Goal: Contribute content: Contribute content

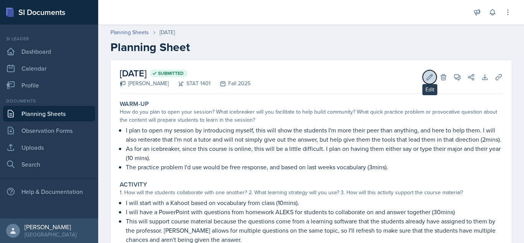
click at [428, 81] on button "Edit" at bounding box center [430, 77] width 14 height 14
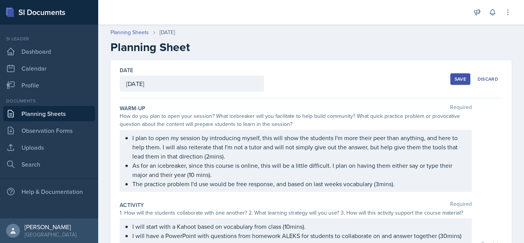
click at [484, 175] on div "I plan to open my session by introducing myself, this will show the students I'…" at bounding box center [311, 161] width 383 height 62
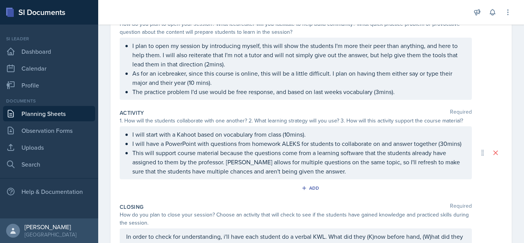
scroll to position [107, 0]
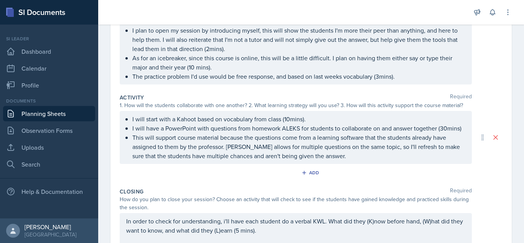
click at [325, 126] on p "I will have a PowerPoint with questions from homework ALEKS for students to col…" at bounding box center [298, 127] width 333 height 9
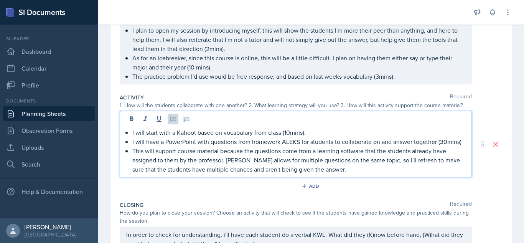
scroll to position [121, 0]
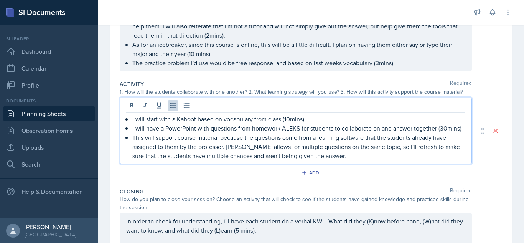
click at [283, 121] on p "I will start with a Kahoot based on vocabulary from class (10mins)." at bounding box center [298, 118] width 333 height 9
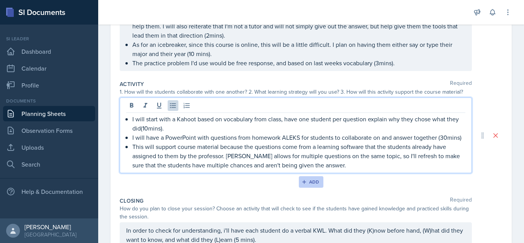
click at [310, 184] on div "Add" at bounding box center [311, 182] width 16 height 6
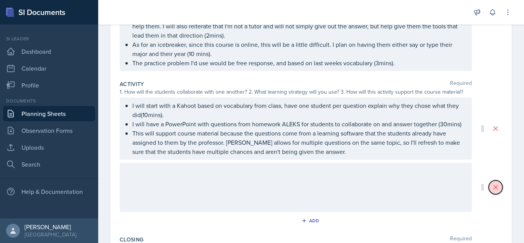
click at [494, 189] on icon at bounding box center [496, 187] width 8 height 8
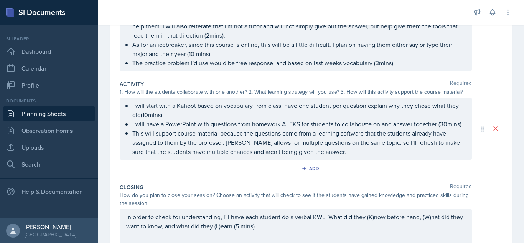
click at [475, 176] on div "Add" at bounding box center [311, 170] width 383 height 15
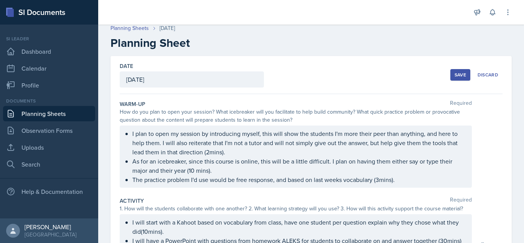
scroll to position [0, 0]
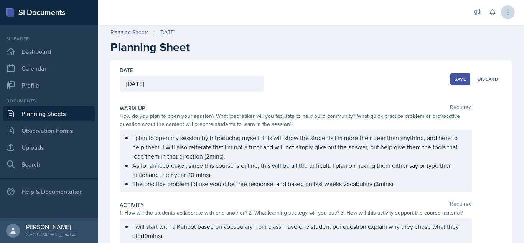
click at [508, 10] on icon at bounding box center [507, 12] width 1 height 5
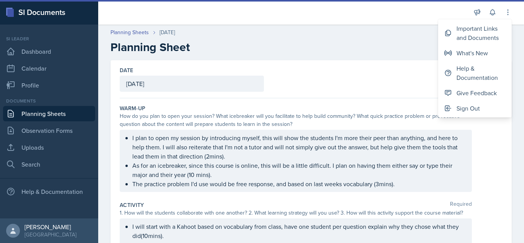
click at [411, 68] on div "Date [DATE] [DATE] 27 28 29 30 31 1 2 3 4 5 6 7 8 9 10 11 12 13 14 15 16 17 18 …" at bounding box center [311, 79] width 383 height 38
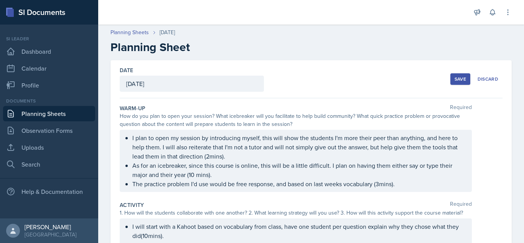
click at [466, 81] on button "Save" at bounding box center [460, 79] width 20 height 12
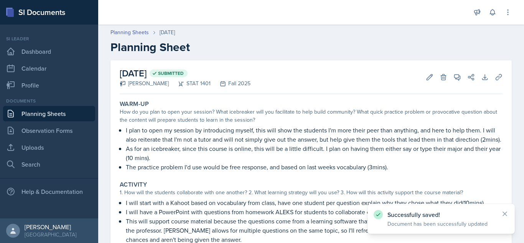
click at [257, 214] on p "I will have a PowerPoint with questions from homework ALEKS for students to col…" at bounding box center [314, 211] width 377 height 9
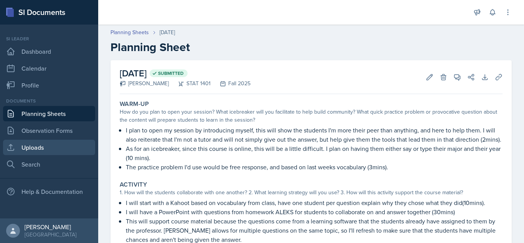
click at [34, 146] on link "Uploads" at bounding box center [49, 147] width 92 height 15
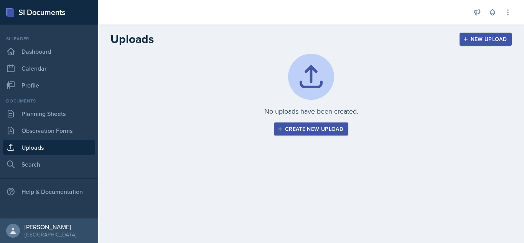
click at [294, 127] on div "Create new upload" at bounding box center [311, 129] width 64 height 6
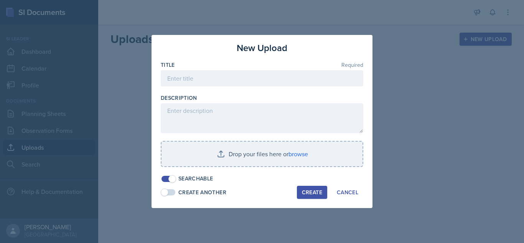
click at [194, 86] on div at bounding box center [262, 90] width 202 height 8
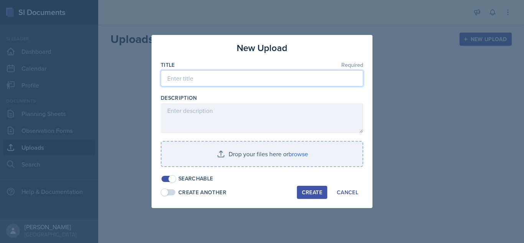
click at [195, 81] on input at bounding box center [262, 78] width 202 height 16
type input "Kahoot for planning sheet 8/25 activity"
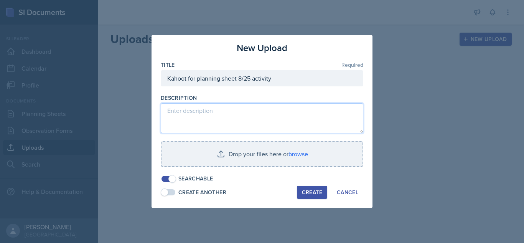
click at [203, 109] on textarea at bounding box center [262, 118] width 202 height 30
type textarea "This is the"
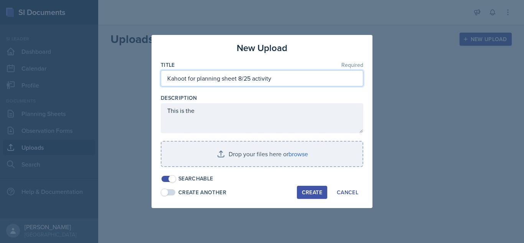
click at [186, 79] on input "Kahoot for planning sheet 8/25 activity" at bounding box center [262, 78] width 202 height 16
type input "Kahoot/ ppt for planning sheet 8/25 activity"
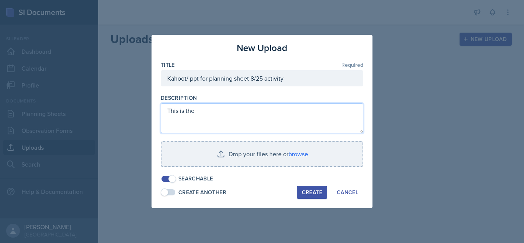
click at [212, 111] on textarea "This is the" at bounding box center [262, 118] width 202 height 30
type textarea "This is the Kahoot and ppt for my planning sheets for"
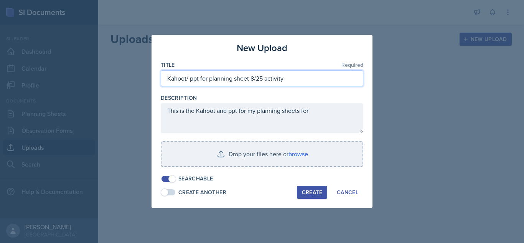
click at [289, 77] on input "Kahoot/ ppt for planning sheet 8/25 activity" at bounding box center [262, 78] width 202 height 16
type input "Kahoot/ ppt for planning sheet 8/25 activity session"
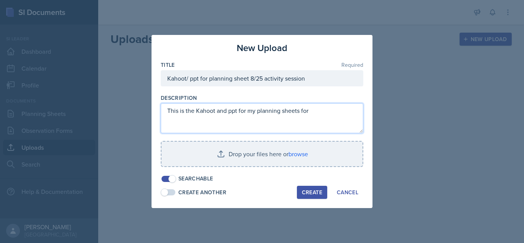
click at [322, 112] on textarea "This is the Kahoot and ppt for my planning sheets for" at bounding box center [262, 118] width 202 height 30
click at [308, 111] on textarea "This is the Kahoot and ppt for my planning sheets for session" at bounding box center [262, 118] width 202 height 30
click at [187, 120] on textarea "This is the Kahoot and ppt for my planning sheets for 8/25 activity session" at bounding box center [262, 118] width 202 height 30
type textarea "This is the Kahoot and ppt for my planning sheets for 8/25 activity session."
